Goal: Task Accomplishment & Management: Manage account settings

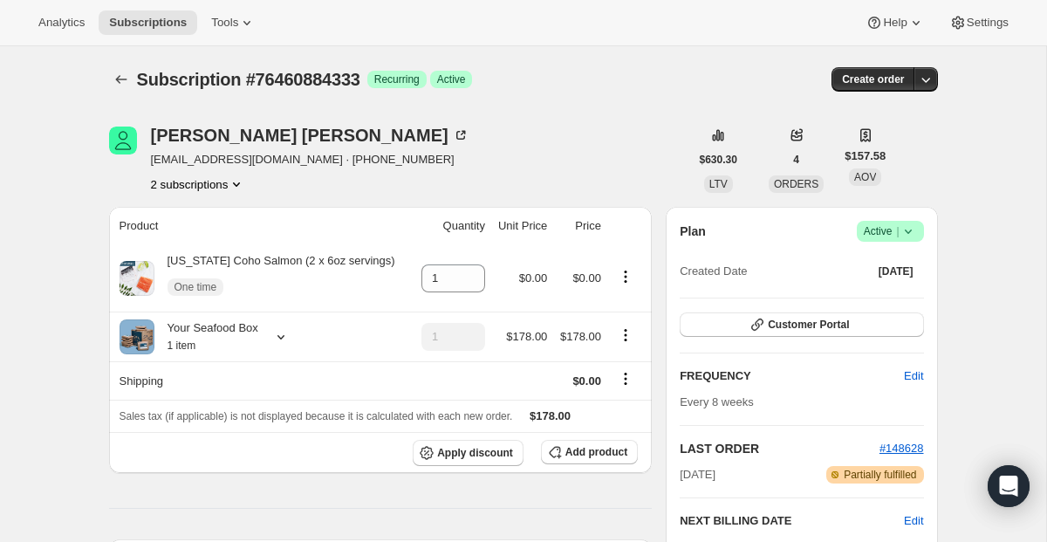
click at [117, 70] on button "Subscriptions" at bounding box center [121, 79] width 24 height 24
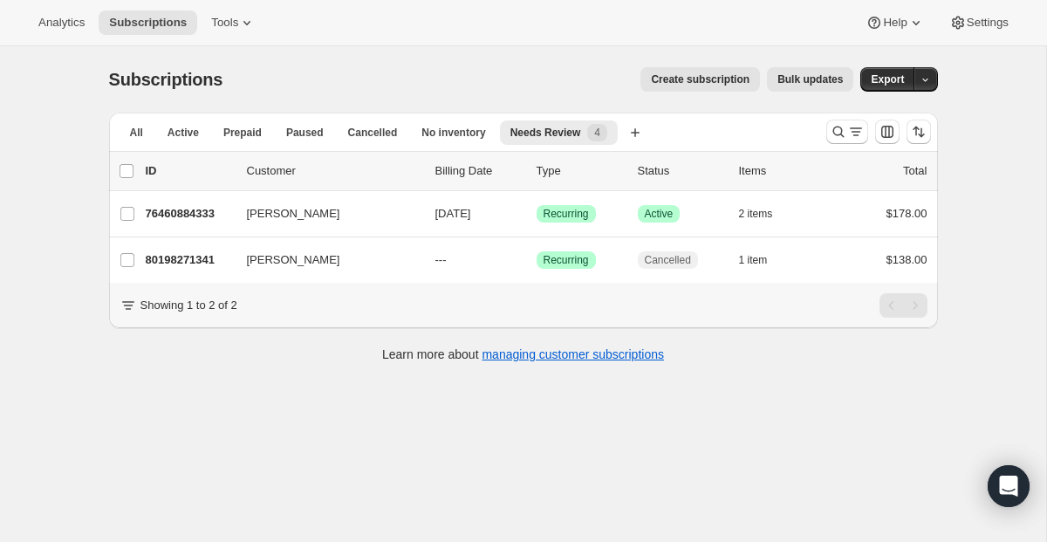
click at [816, 136] on div "All Active Prepaid Paused Cancelled No inventory Needs Review More views All Ac…" at bounding box center [523, 132] width 829 height 38
click at [840, 135] on icon "Search and filter results" at bounding box center [838, 131] width 17 height 17
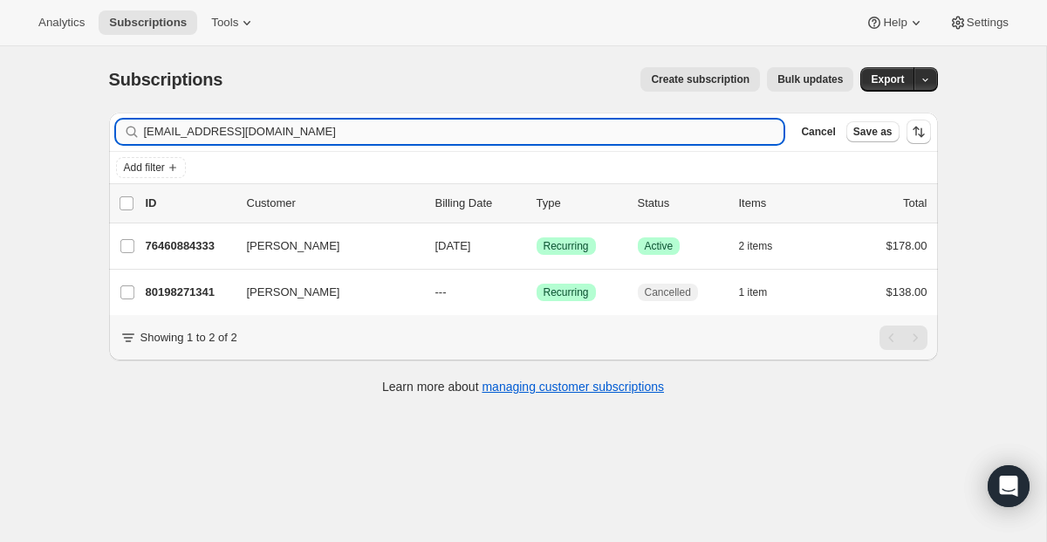
drag, startPoint x: 561, startPoint y: 128, endPoint x: 182, endPoint y: 129, distance: 378.6
click at [182, 129] on input "[EMAIL_ADDRESS][DOMAIN_NAME]" at bounding box center [464, 132] width 640 height 24
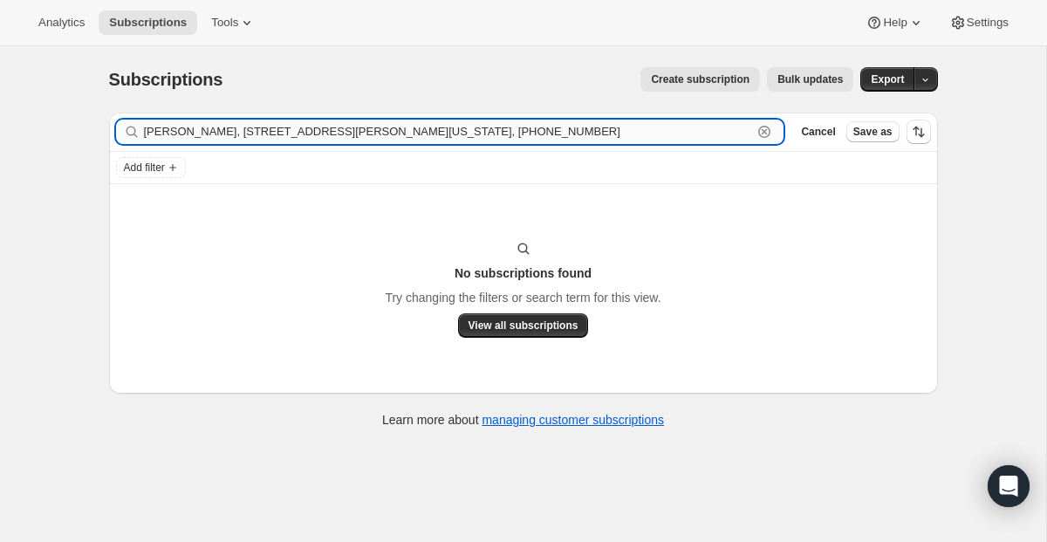
click at [724, 140] on input "[PERSON_NAME], [STREET_ADDRESS][PERSON_NAME][US_STATE], [PHONE_NUMBER]" at bounding box center [448, 132] width 609 height 24
drag, startPoint x: 724, startPoint y: 140, endPoint x: 41, endPoint y: 15, distance: 694.4
click at [41, 15] on div "Analytics Subscriptions Tools Help Settings Skip to content Subscriptions. This…" at bounding box center [523, 294] width 1047 height 588
paste input "[EMAIL_ADDRESS][DOMAIN_NAME]"
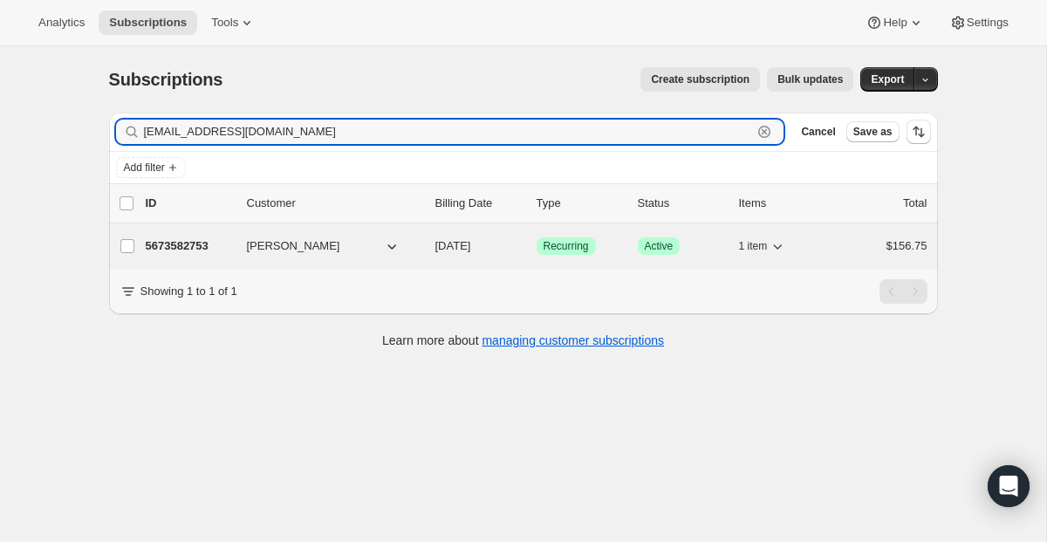
type input "[EMAIL_ADDRESS][DOMAIN_NAME]"
click at [552, 245] on span "Recurring" at bounding box center [565, 246] width 45 height 14
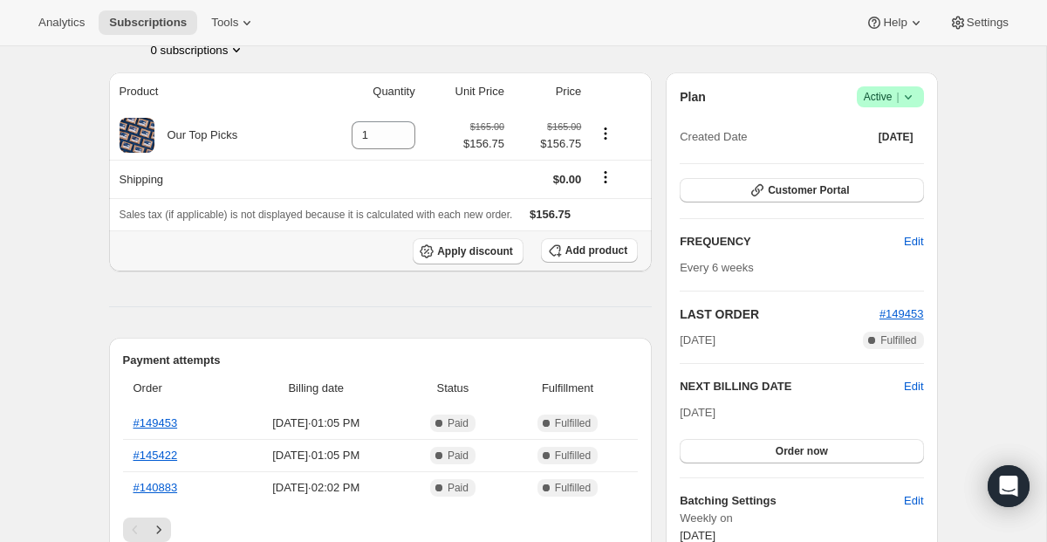
scroll to position [136, 0]
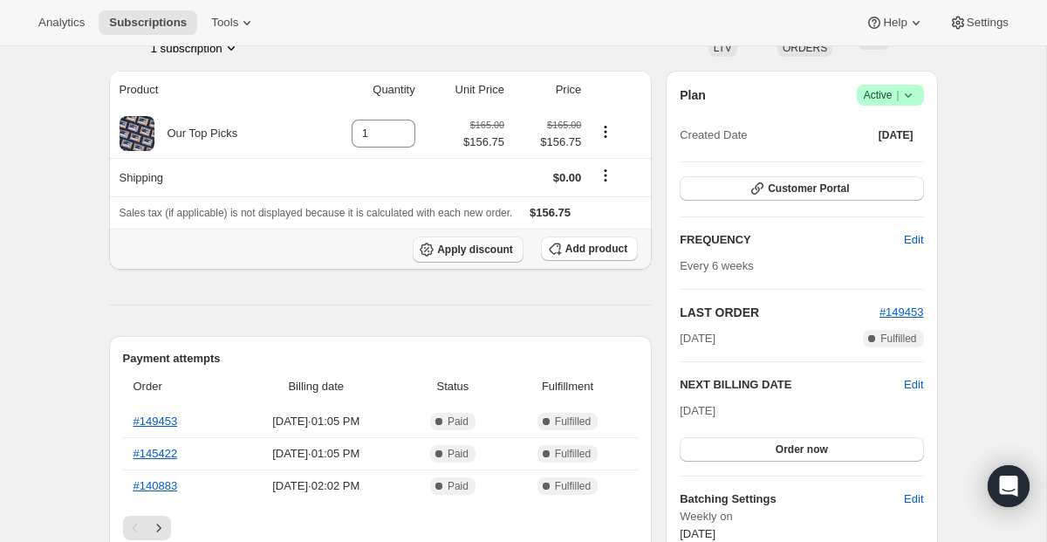
click at [454, 251] on span "Apply discount" at bounding box center [475, 249] width 76 height 14
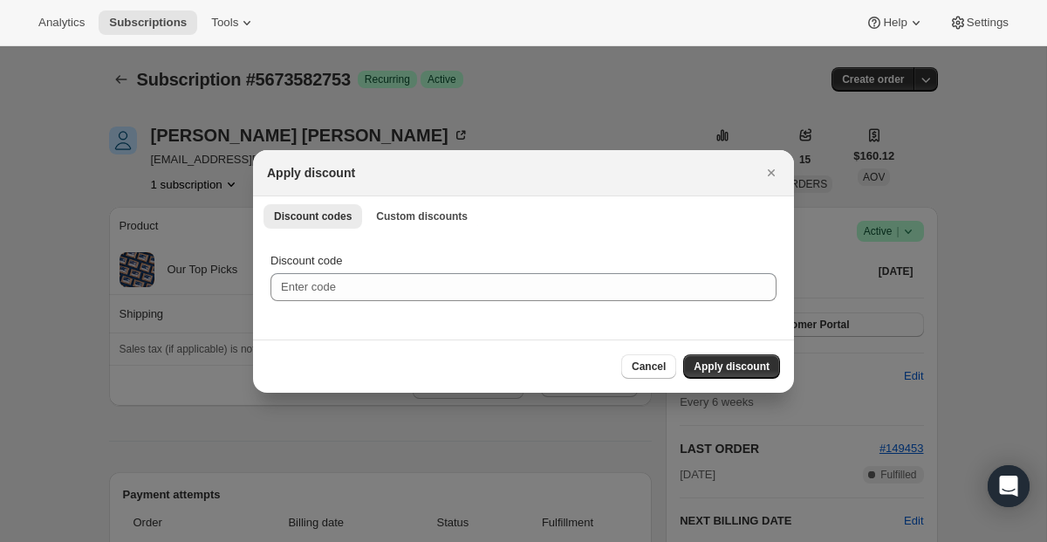
scroll to position [0, 0]
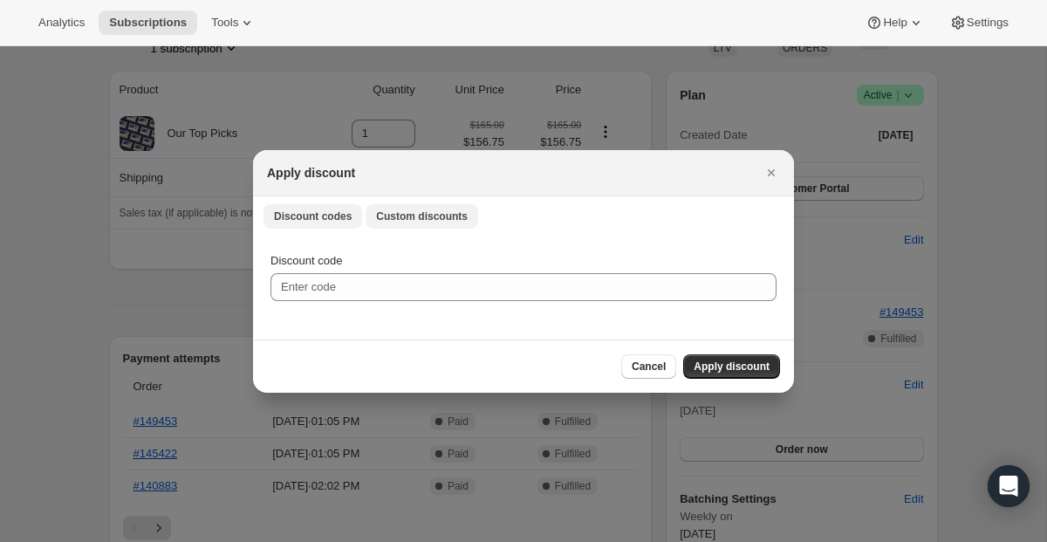
click at [421, 218] on span "Custom discounts" at bounding box center [422, 216] width 92 height 14
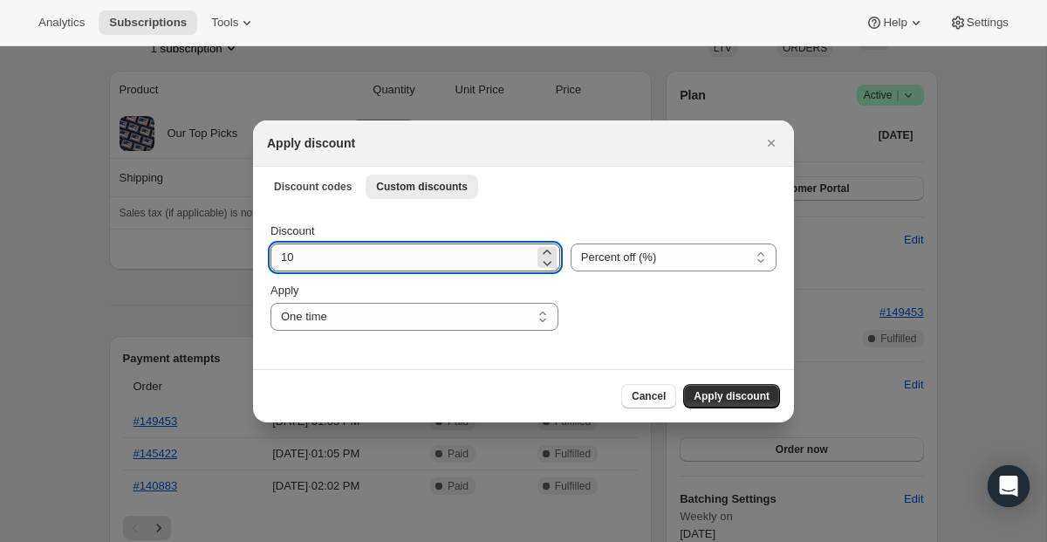
click at [378, 265] on input "10" at bounding box center [401, 257] width 263 height 28
click at [372, 310] on select "One time Specify instances... Indefinitely" at bounding box center [414, 317] width 288 height 28
click at [404, 256] on input "10" at bounding box center [401, 257] width 263 height 28
type input "100"
click at [699, 389] on span "Apply discount" at bounding box center [731, 396] width 76 height 14
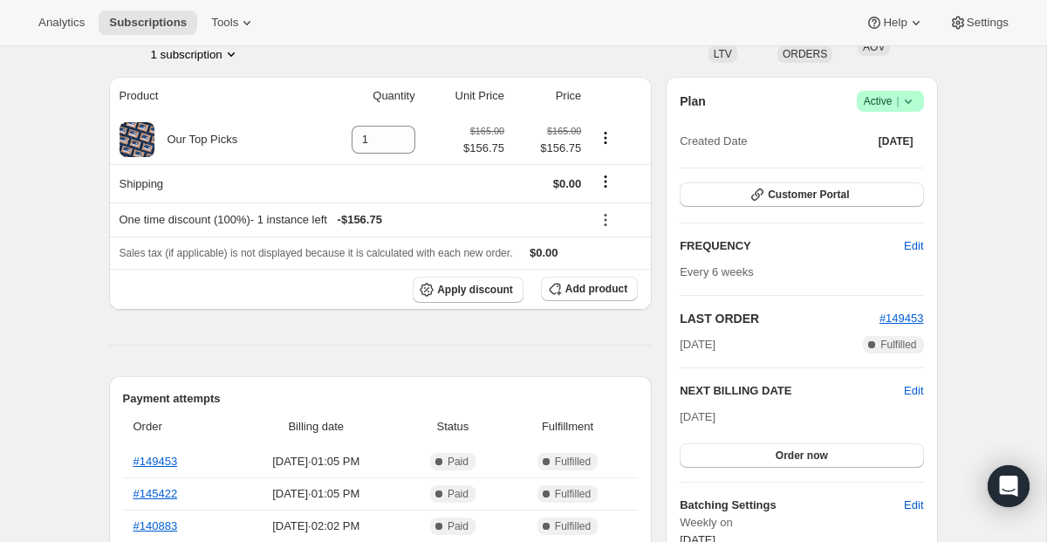
scroll to position [230, 0]
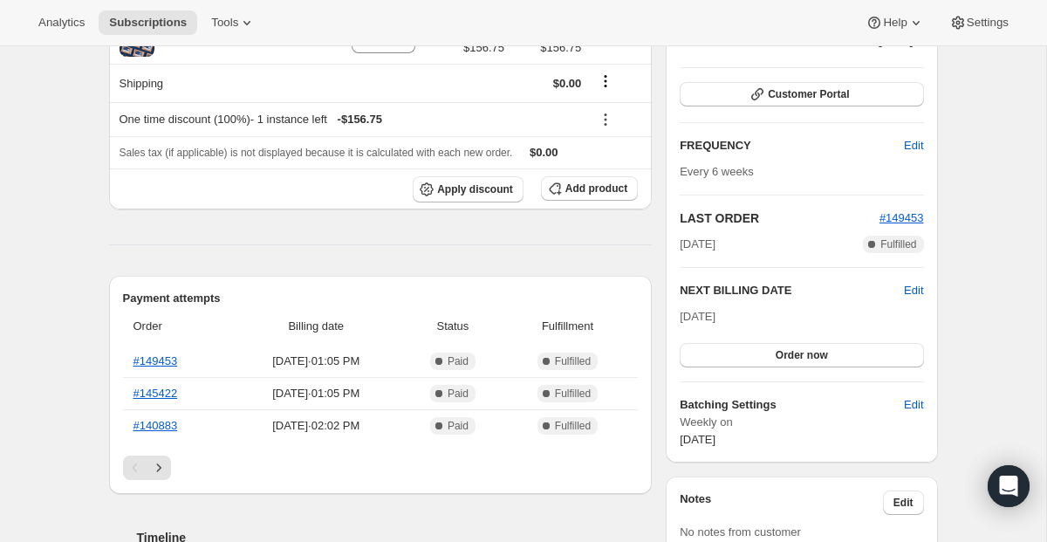
drag, startPoint x: 401, startPoint y: 259, endPoint x: 743, endPoint y: 369, distance: 359.2
click at [743, 369] on div "Plan Success Active | Created Date [DATE] Customer Portal FREQUENCY Edit Every …" at bounding box center [800, 219] width 243 height 458
click at [747, 360] on button "Order now" at bounding box center [800, 355] width 243 height 24
click at [747, 360] on button "Click to confirm" at bounding box center [800, 355] width 243 height 24
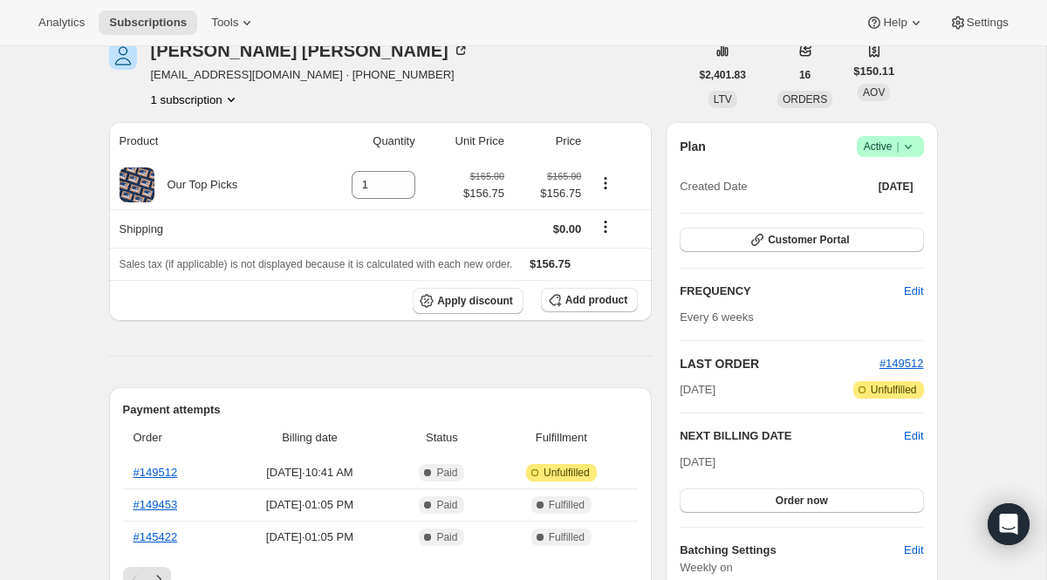
scroll to position [87, 0]
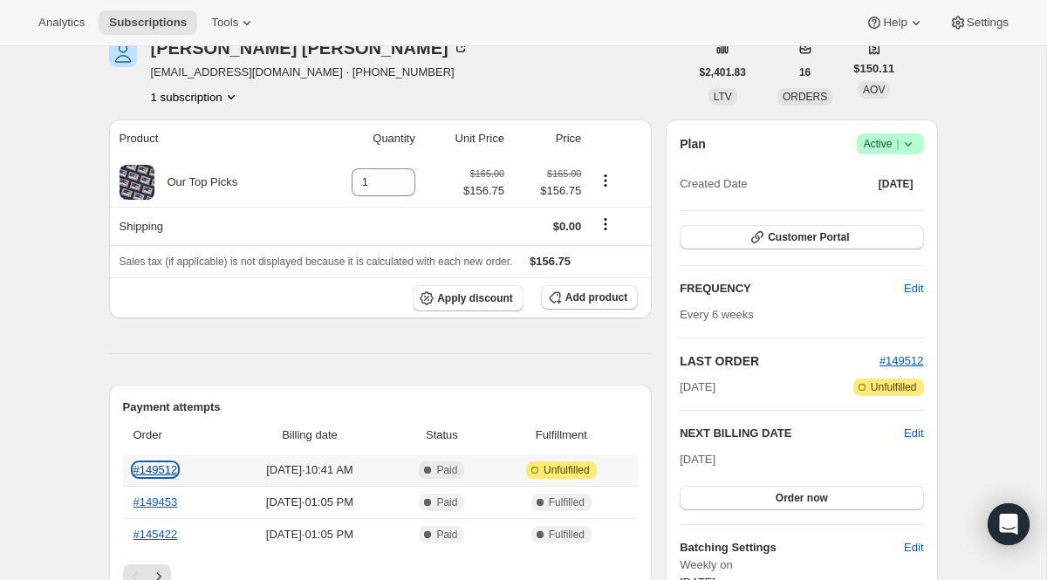
click at [171, 467] on link "#149512" at bounding box center [155, 469] width 44 height 13
